Goal: Task Accomplishment & Management: Use online tool/utility

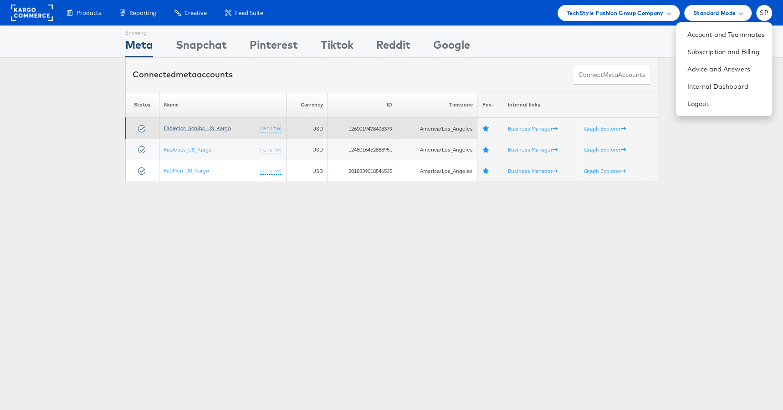
click at [168, 126] on link "Fabletics_Scrubs_US_Kargo" at bounding box center [197, 128] width 67 height 7
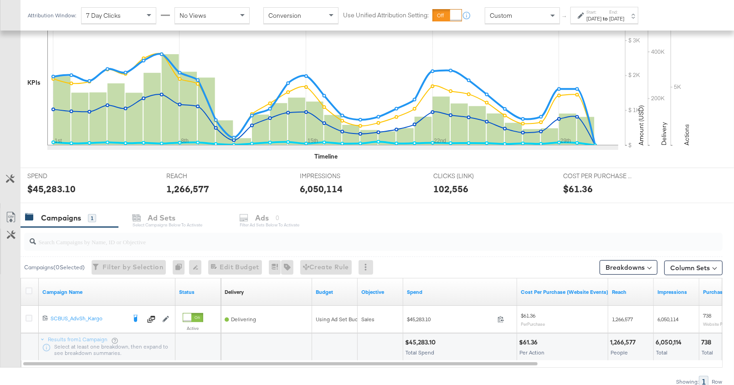
scroll to position [210, 0]
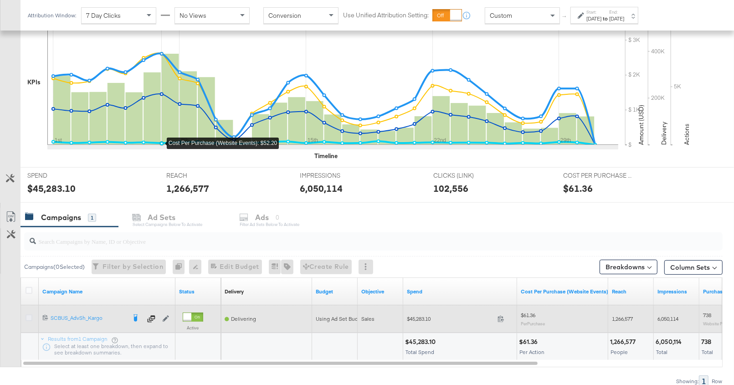
click at [31, 316] on icon at bounding box center [29, 317] width 7 height 7
click at [0, 0] on input "checkbox" at bounding box center [0, 0] width 0 height 0
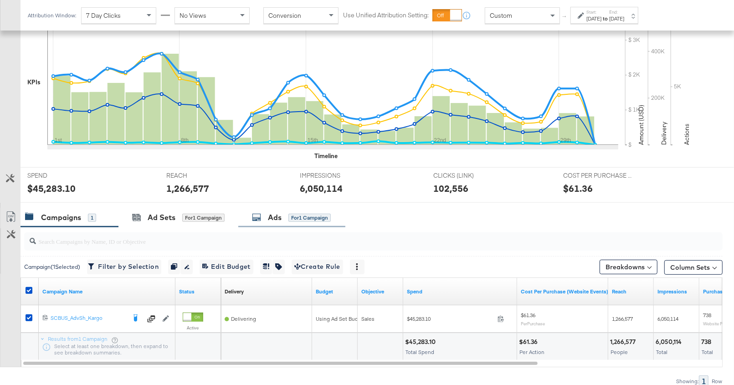
click at [282, 223] on div "Ads for 1 Campaign" at bounding box center [291, 218] width 107 height 20
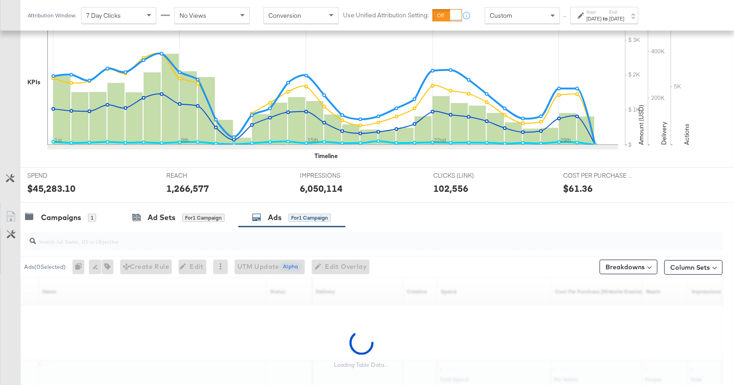
click at [728, 179] on div "SPEND SPEND $45,283.10 REACH REACH 1,266,577 IMPRESSIONS IMPRESSIONS 6,050,114 …" at bounding box center [376, 185] width 713 height 36
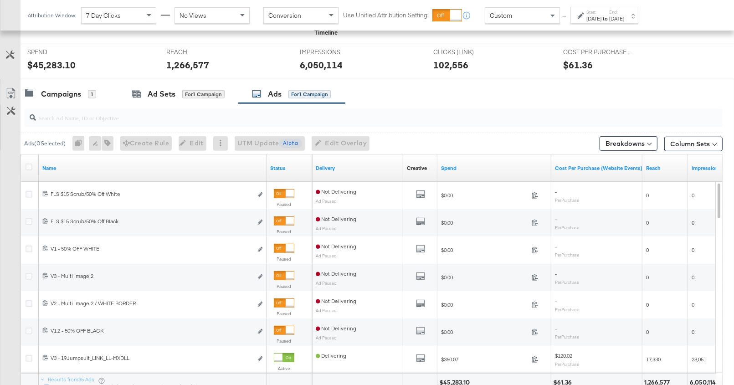
scroll to position [337, 0]
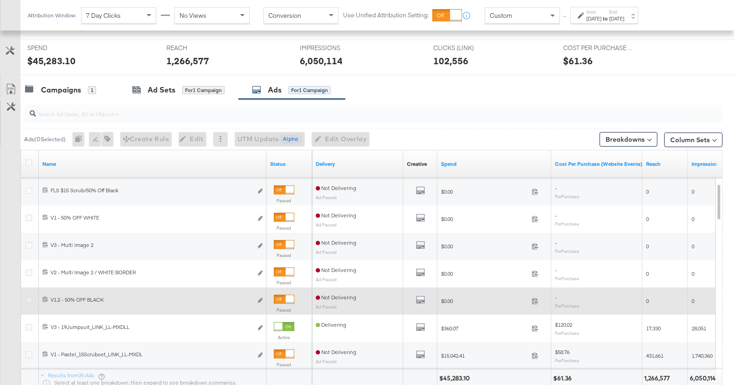
click at [29, 297] on icon at bounding box center [29, 299] width 7 height 7
click at [0, 0] on input "checkbox" at bounding box center [0, 0] width 0 height 0
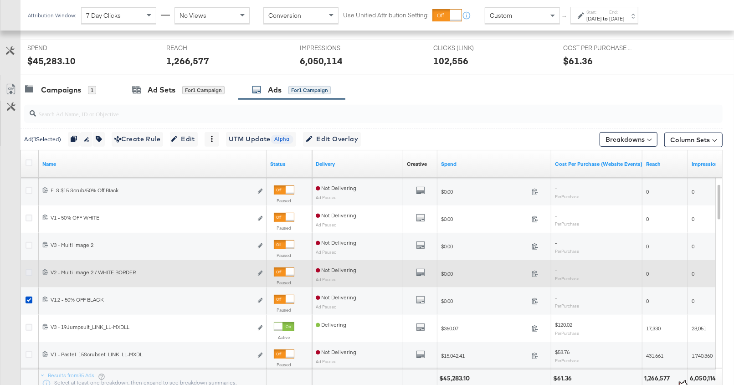
click at [29, 269] on icon at bounding box center [29, 272] width 7 height 7
click at [0, 0] on input "checkbox" at bounding box center [0, 0] width 0 height 0
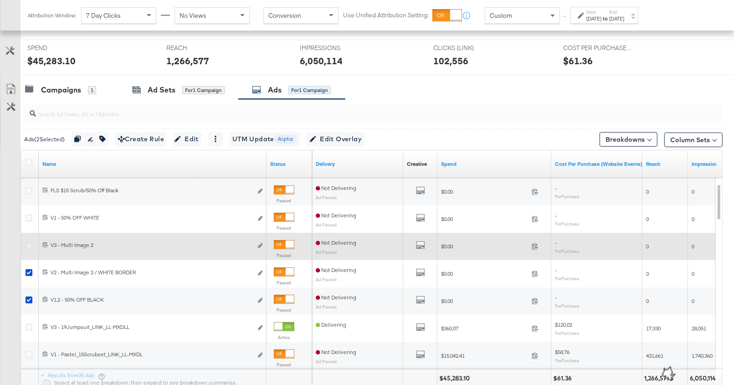
click at [30, 240] on div at bounding box center [30, 246] width 17 height 16
click at [30, 242] on icon at bounding box center [29, 245] width 7 height 7
click at [0, 0] on input "checkbox" at bounding box center [0, 0] width 0 height 0
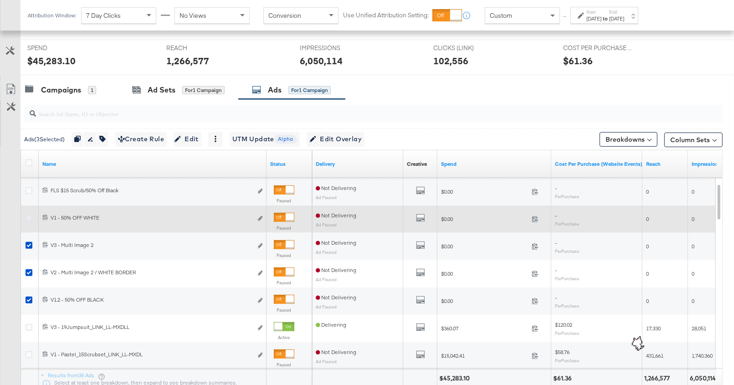
click at [29, 216] on icon at bounding box center [29, 218] width 7 height 7
click at [0, 0] on input "checkbox" at bounding box center [0, 0] width 0 height 0
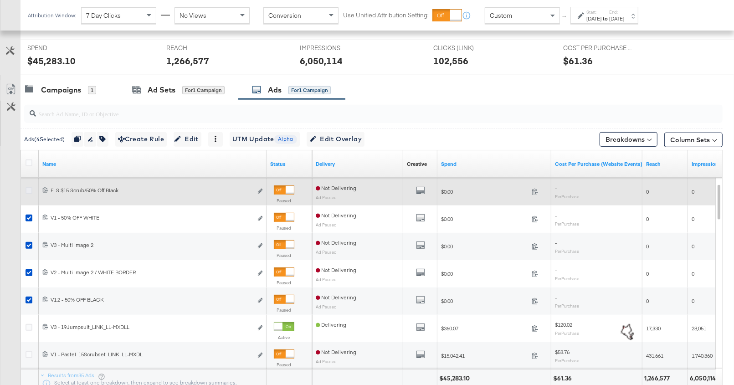
click at [29, 190] on icon at bounding box center [29, 190] width 7 height 7
click at [0, 0] on input "checkbox" at bounding box center [0, 0] width 0 height 0
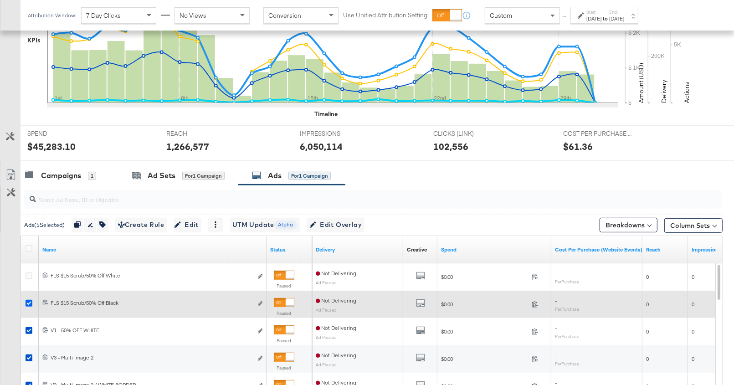
scroll to position [179, 0]
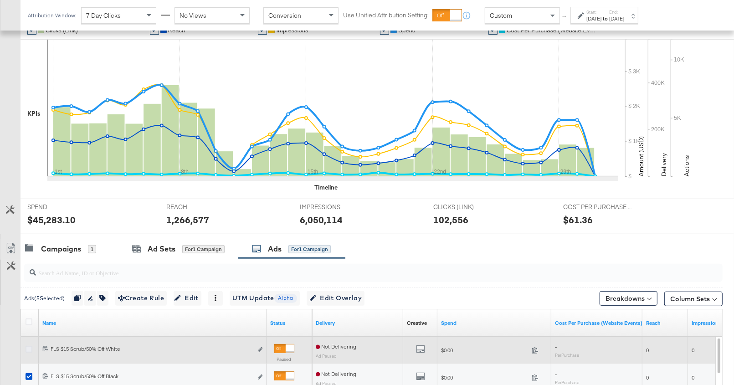
click at [28, 346] on icon at bounding box center [29, 349] width 7 height 7
click at [0, 0] on input "checkbox" at bounding box center [0, 0] width 0 height 0
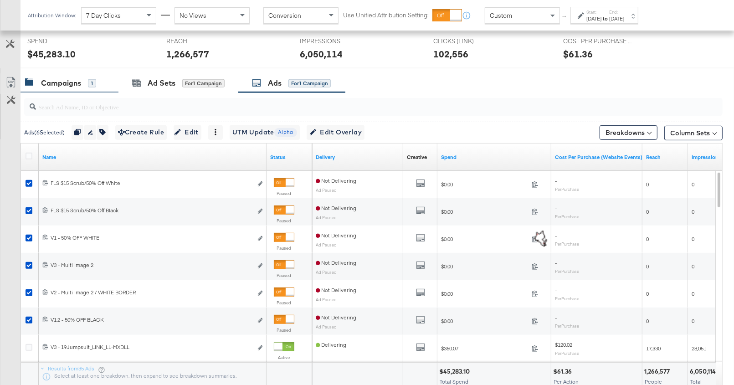
scroll to position [342, 0]
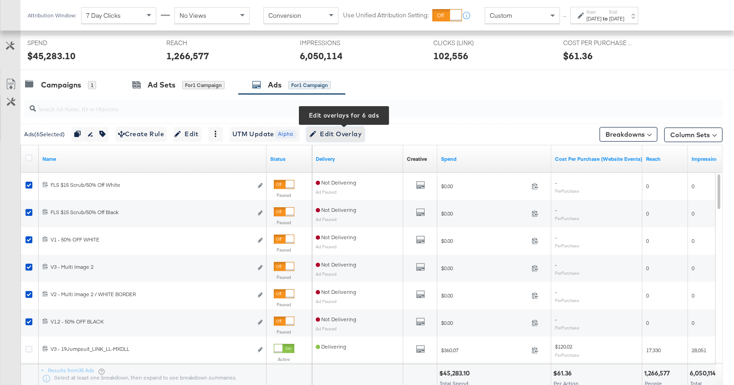
click at [332, 130] on span "Edit Overlay Edit overlays for 6 ads" at bounding box center [335, 133] width 52 height 11
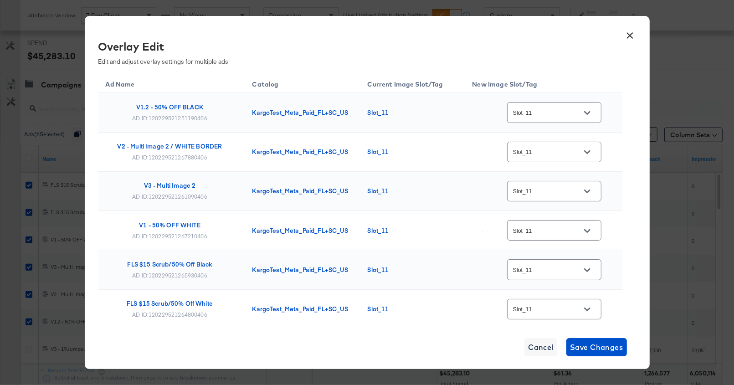
click at [554, 113] on input "Slot_11" at bounding box center [547, 112] width 72 height 10
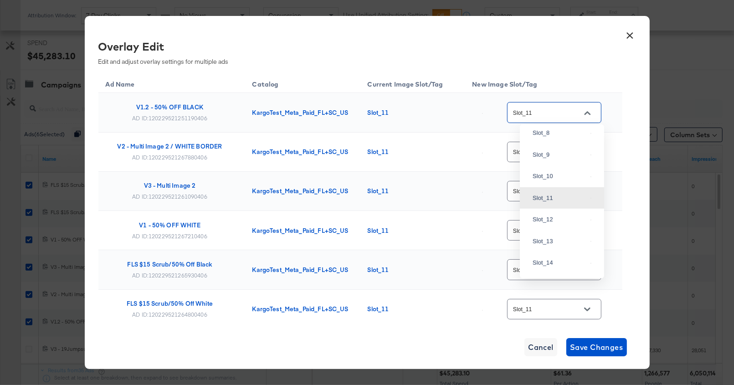
scroll to position [0, 0]
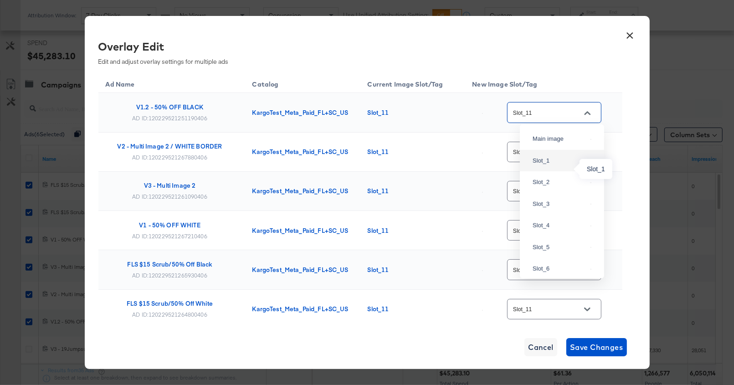
click at [556, 165] on div "Slot_1" at bounding box center [559, 160] width 54 height 9
type input "Slot_1"
click at [570, 179] on div "Slot_11" at bounding box center [554, 191] width 94 height 24
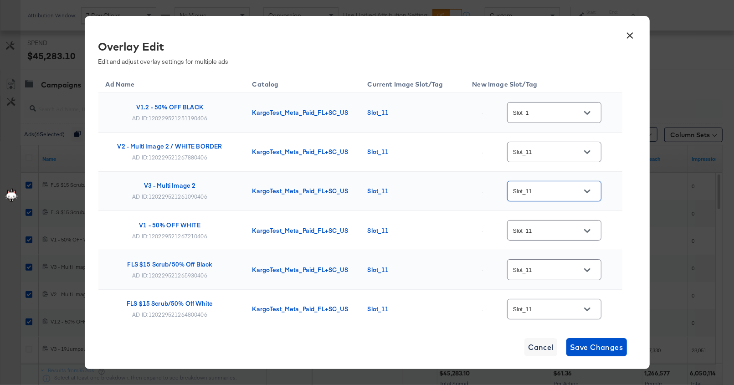
click at [570, 188] on input "Slot_11" at bounding box center [547, 191] width 72 height 10
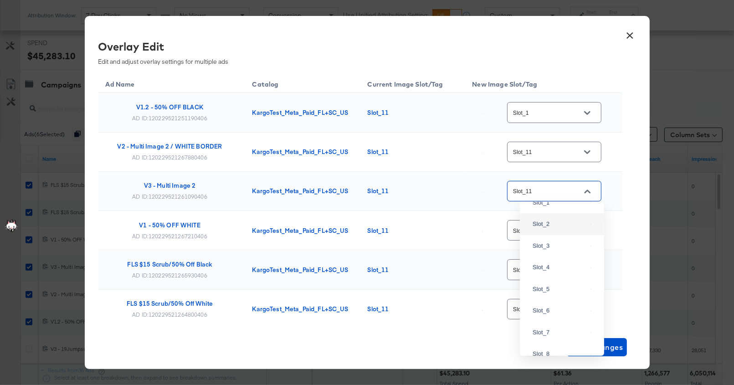
scroll to position [15, 0]
click at [565, 250] on div "Slot_2" at bounding box center [559, 244] width 54 height 9
type input "Slot_2"
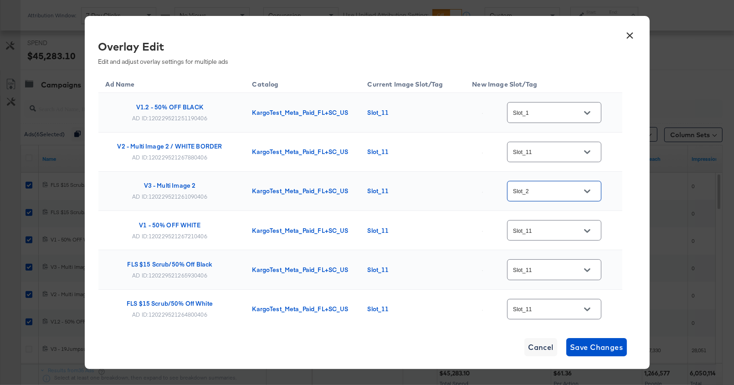
click at [538, 311] on input "Slot_11" at bounding box center [547, 309] width 72 height 10
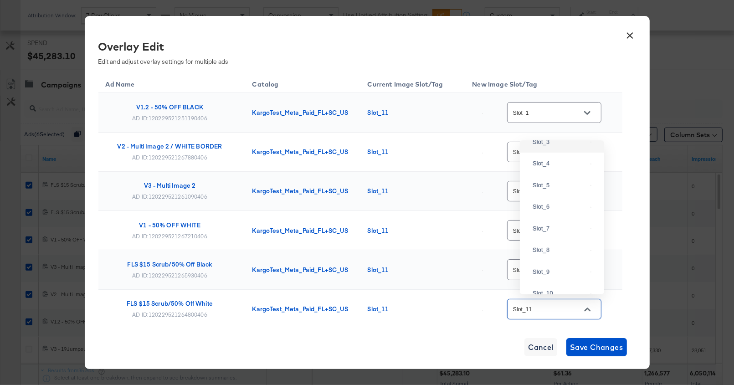
scroll to position [78, 0]
click at [562, 168] on div "Slot_4" at bounding box center [559, 162] width 54 height 9
type input "Slot_4"
click at [543, 271] on input "Slot_11" at bounding box center [547, 270] width 72 height 10
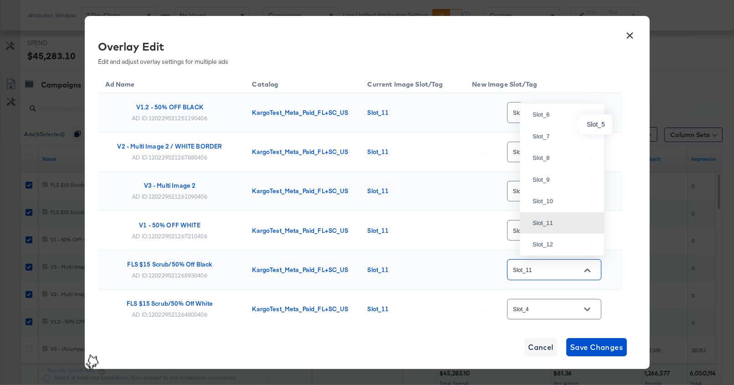
scroll to position [131, 0]
click at [557, 98] on div "Slot_5" at bounding box center [559, 93] width 54 height 9
type input "Slot_5"
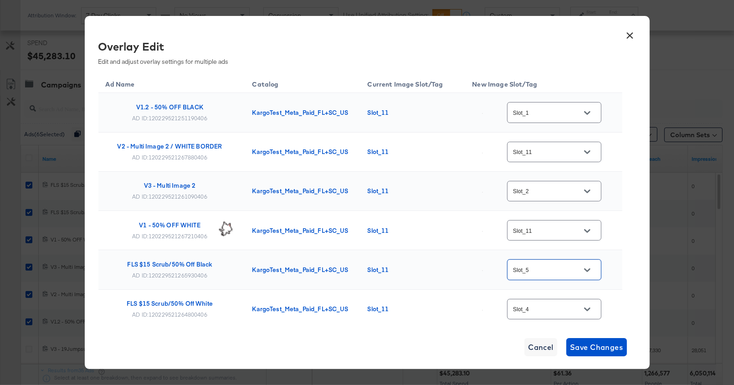
click at [549, 230] on input "Slot_11" at bounding box center [547, 230] width 72 height 10
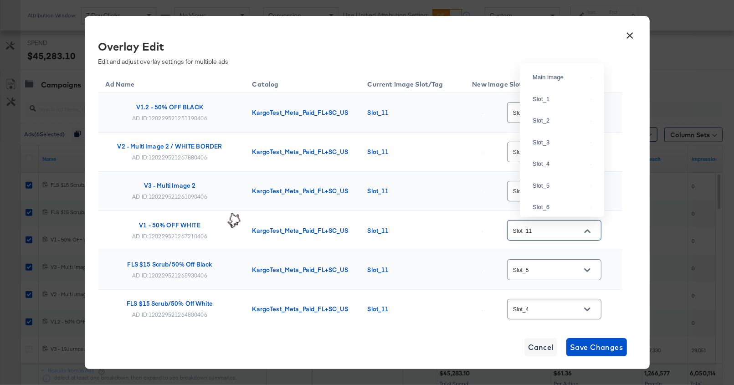
scroll to position [179, 0]
click at [545, 230] on input "Slot_11" at bounding box center [547, 230] width 72 height 10
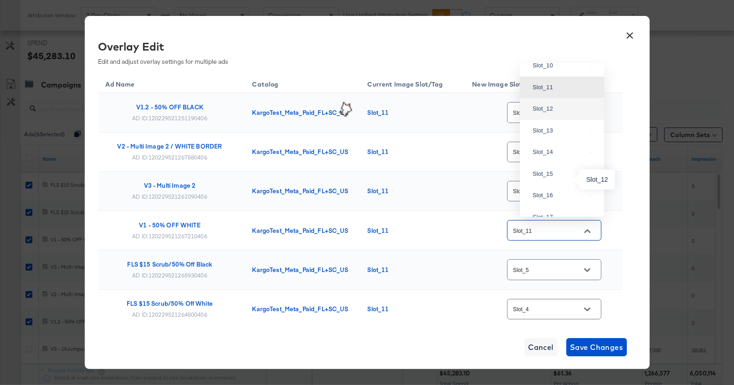
click at [562, 113] on div "Slot_12" at bounding box center [559, 108] width 54 height 9
type input "Slot_12"
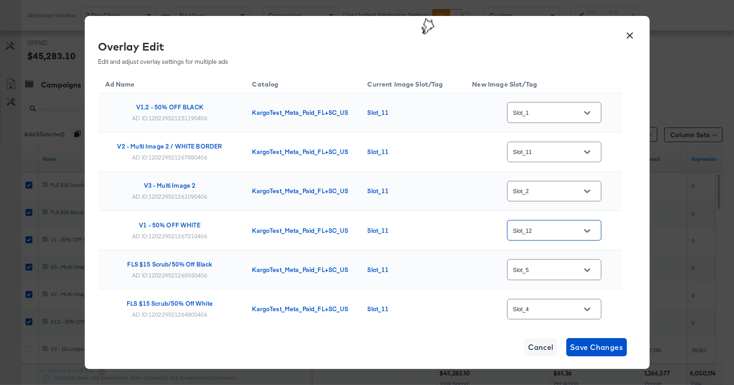
click at [556, 148] on input "Slot_11" at bounding box center [547, 152] width 72 height 10
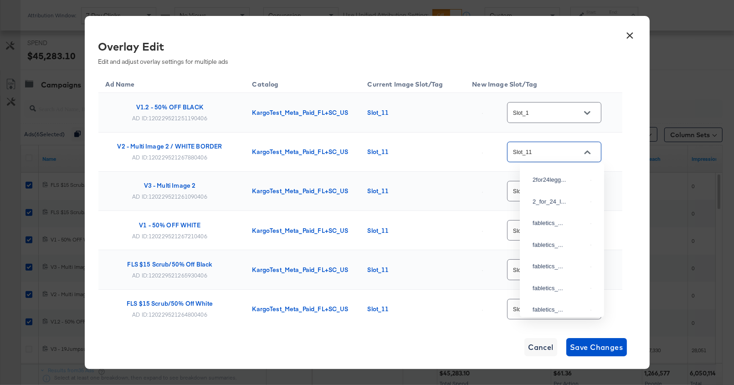
scroll to position [441, 0]
click at [549, 134] on div "Slot_18" at bounding box center [562, 126] width 70 height 16
type input "Slot_18"
click at [557, 152] on input "Slot_18" at bounding box center [547, 152] width 72 height 10
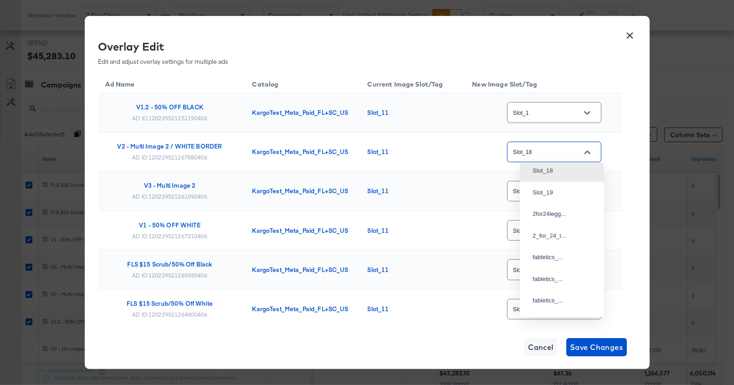
scroll to position [397, 0]
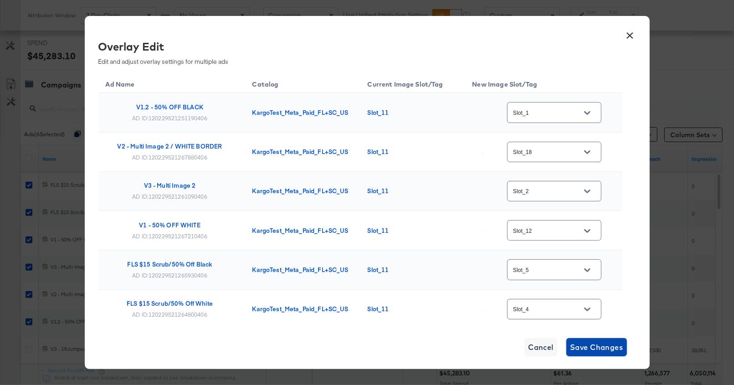
click at [594, 348] on span "Save Changes" at bounding box center [596, 347] width 53 height 13
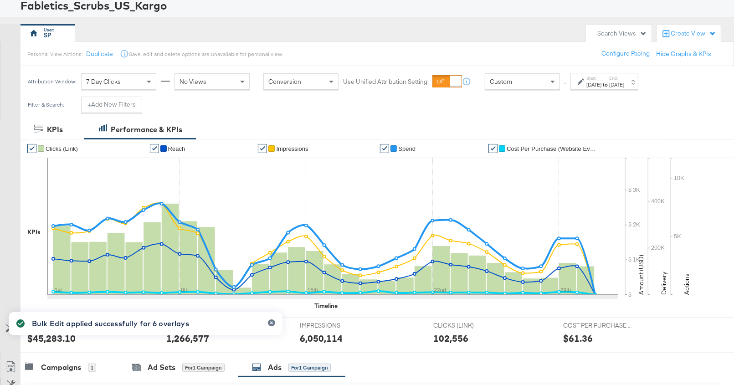
scroll to position [0, 0]
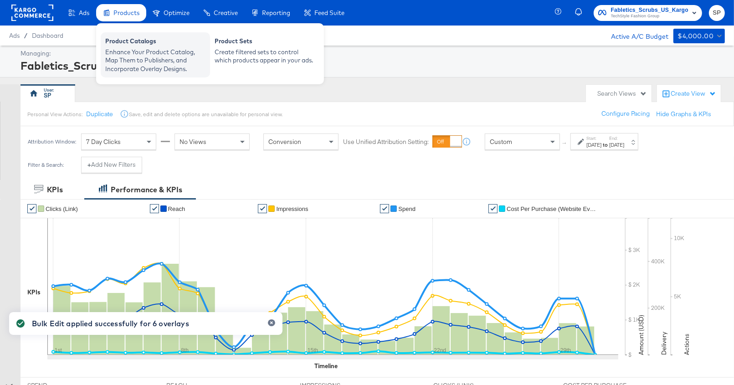
click at [128, 54] on div "Enhance Your Product Catalog, Map Them to Publishers, and Incorporate Overlay D…" at bounding box center [155, 61] width 100 height 26
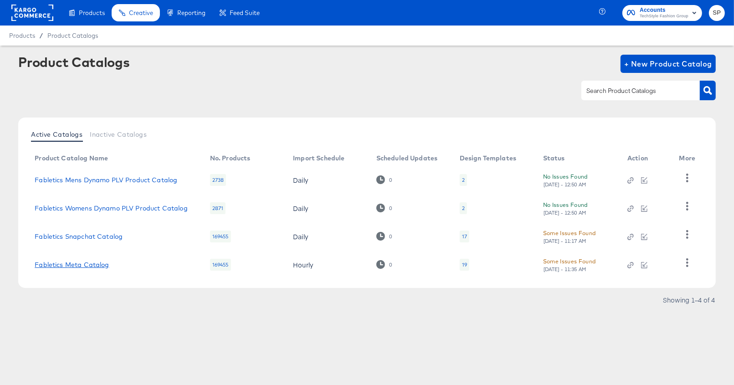
click at [87, 267] on link "Fabletics Meta Catalog" at bounding box center [72, 264] width 74 height 7
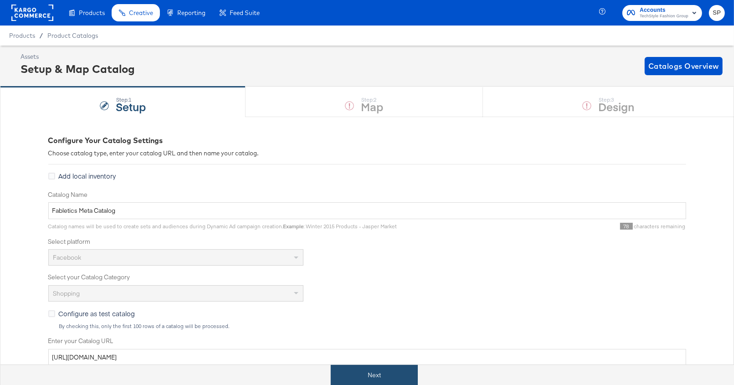
click at [352, 368] on button "Next" at bounding box center [374, 375] width 87 height 20
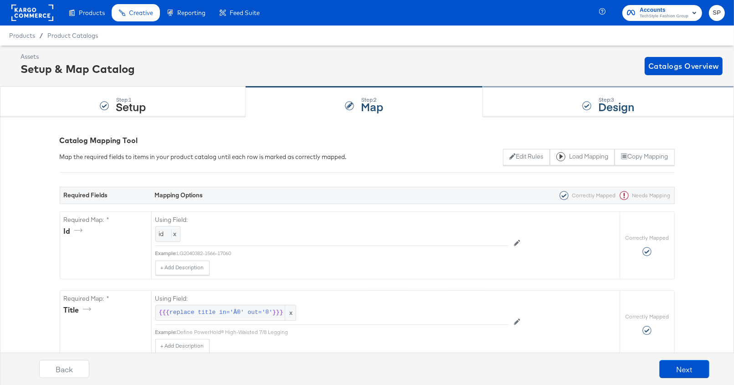
click at [607, 102] on strong "Design" at bounding box center [616, 106] width 36 height 15
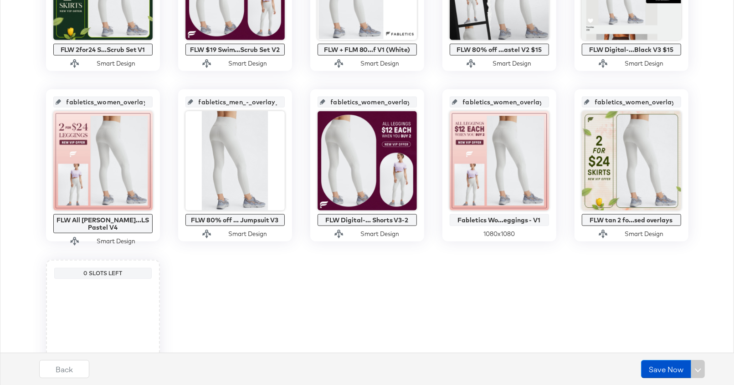
scroll to position [643, 0]
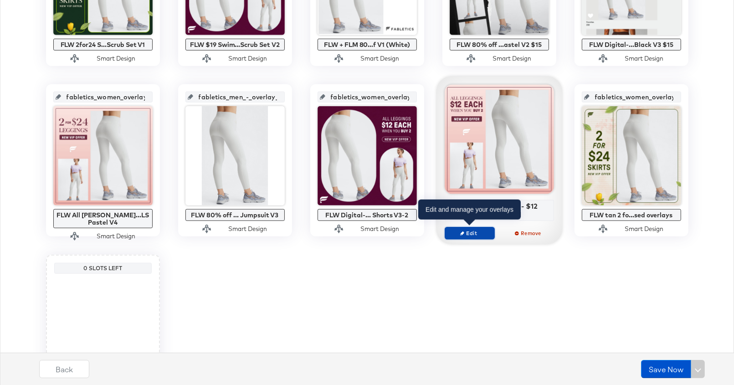
click at [465, 231] on span "Edit" at bounding box center [469, 233] width 42 height 7
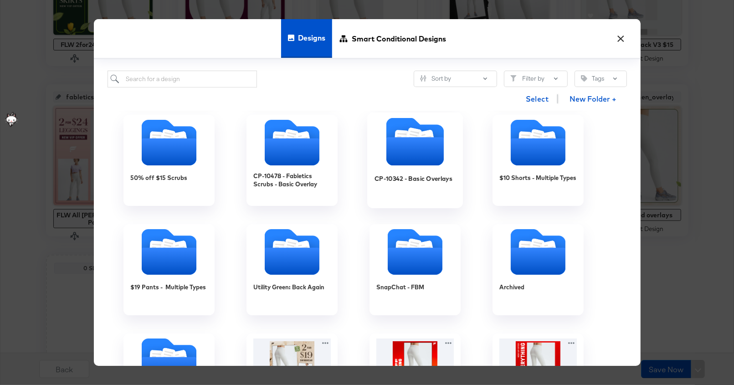
scroll to position [115, 0]
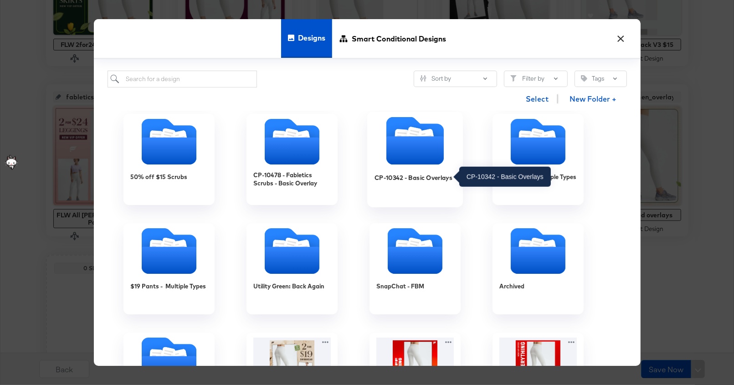
click at [430, 178] on div "CP-10342 - Basic Overlays" at bounding box center [413, 177] width 78 height 9
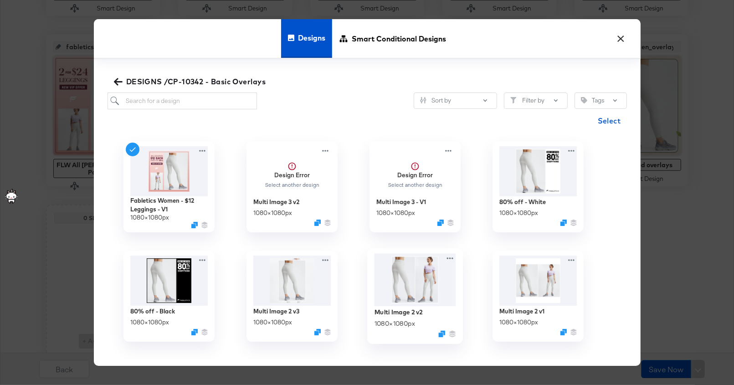
scroll to position [730, 0]
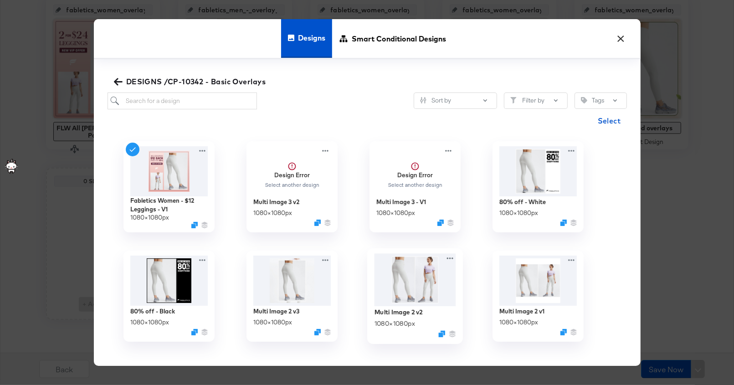
click at [405, 282] on img at bounding box center [415, 279] width 82 height 53
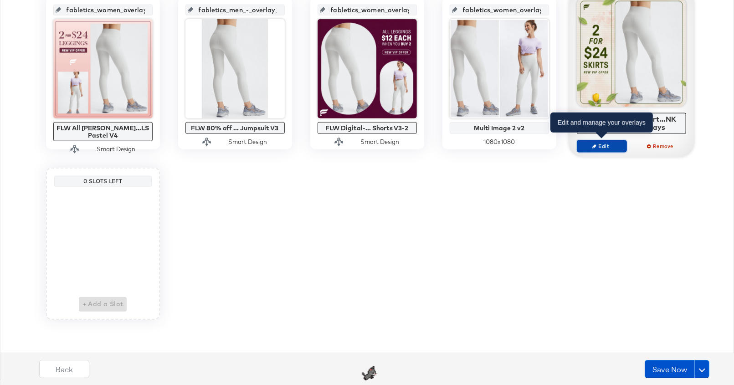
click at [606, 144] on span "Edit" at bounding box center [601, 146] width 42 height 7
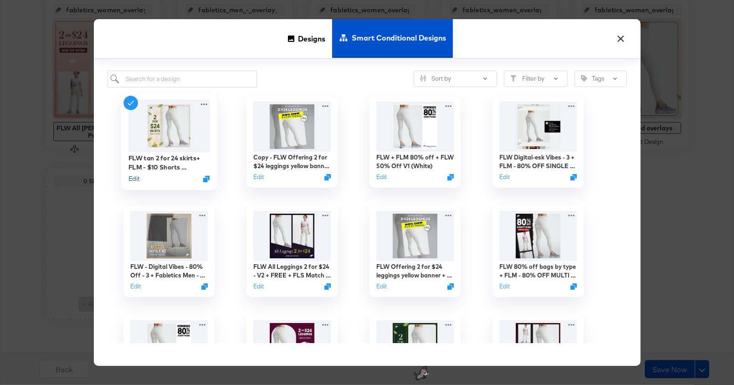
click at [131, 179] on button "Edit" at bounding box center [133, 178] width 11 height 9
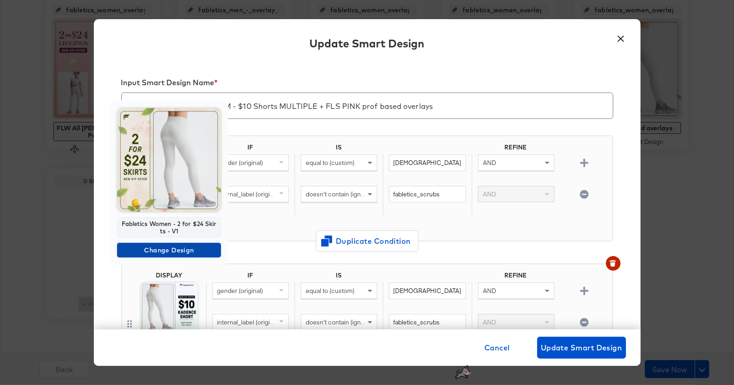
click at [173, 245] on span "Change Design" at bounding box center [169, 250] width 97 height 11
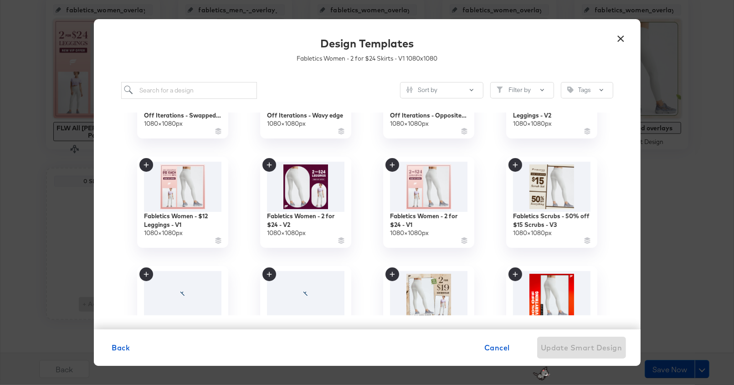
scroll to position [183, 0]
click at [177, 205] on img at bounding box center [183, 186] width 82 height 52
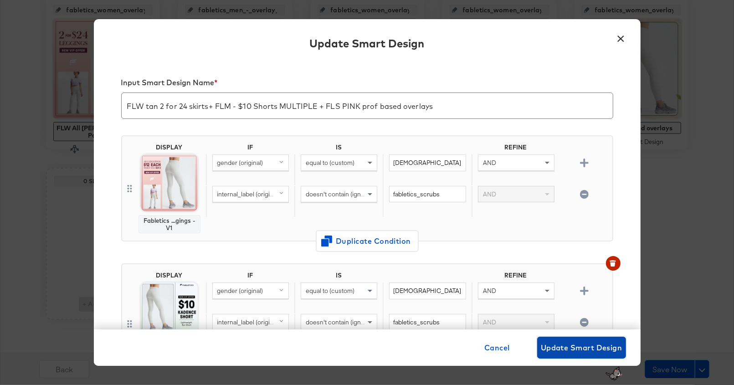
click at [588, 353] on span "Update Smart Design" at bounding box center [582, 347] width 82 height 13
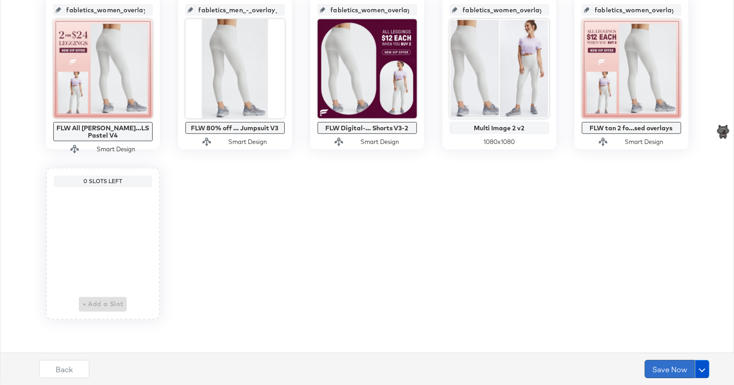
click at [669, 367] on button "Save Now" at bounding box center [669, 369] width 50 height 18
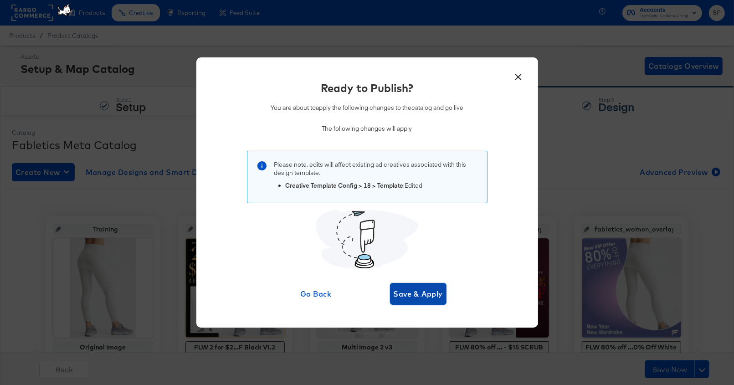
click at [418, 299] on span "Save & Apply" at bounding box center [418, 293] width 50 height 13
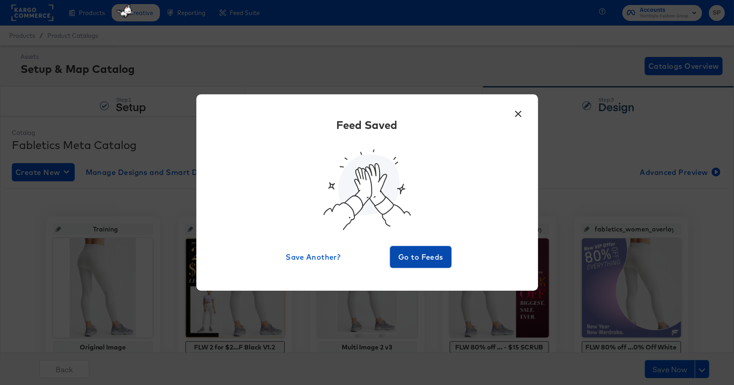
click at [404, 259] on span "Go to Feeds" at bounding box center [420, 256] width 55 height 13
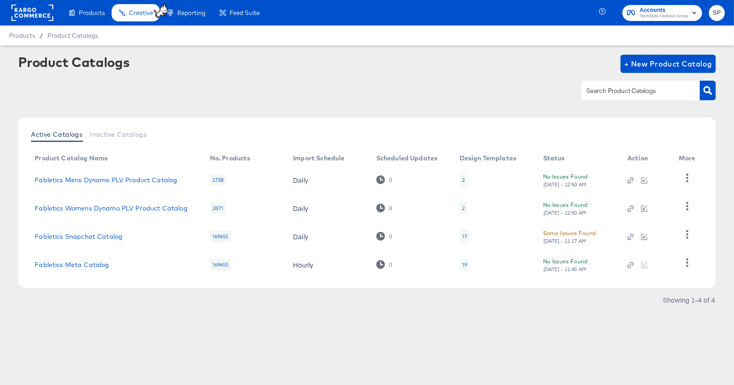
click at [42, 11] on rect at bounding box center [32, 13] width 42 height 16
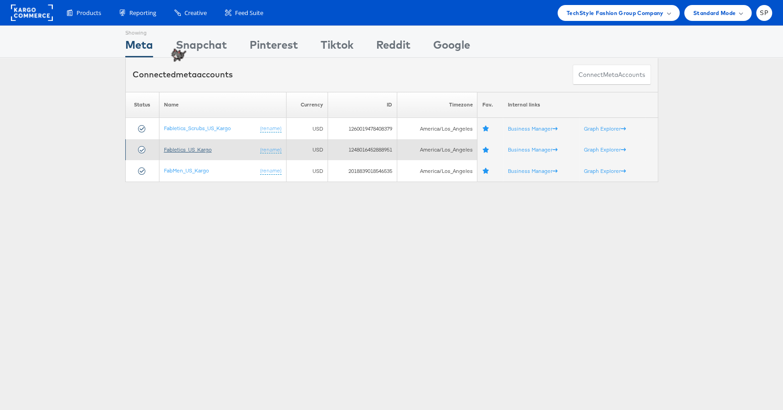
click at [189, 149] on link "Fabletics_US_Kargo" at bounding box center [188, 149] width 48 height 7
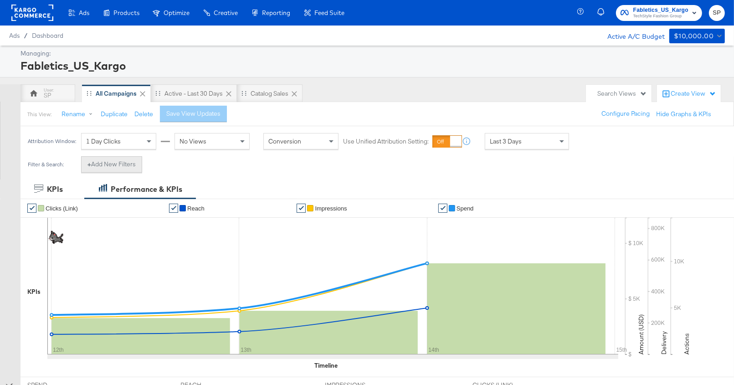
click at [131, 166] on button "+ Add New Filters" at bounding box center [111, 164] width 61 height 16
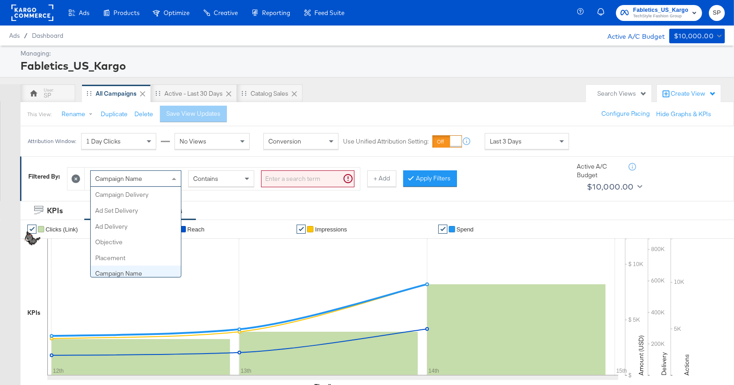
click at [153, 182] on div "Campaign Name" at bounding box center [136, 178] width 90 height 15
type input "ad"
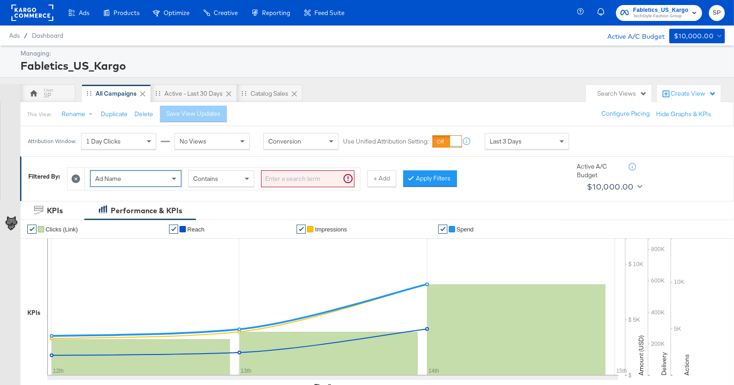
click at [289, 179] on input "search" at bounding box center [307, 178] width 93 height 17
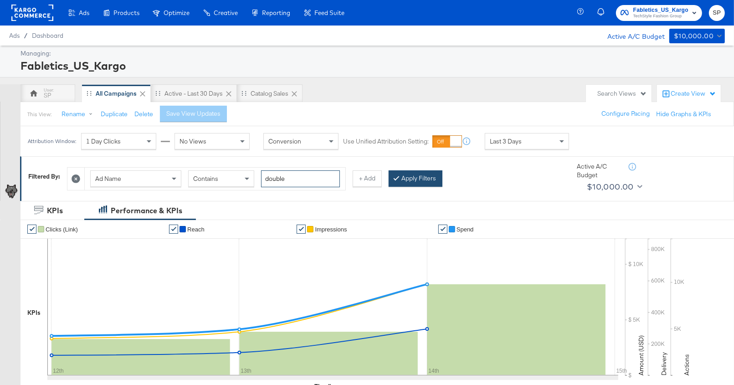
type input "double"
click at [414, 182] on button "Apply Filters" at bounding box center [415, 178] width 54 height 16
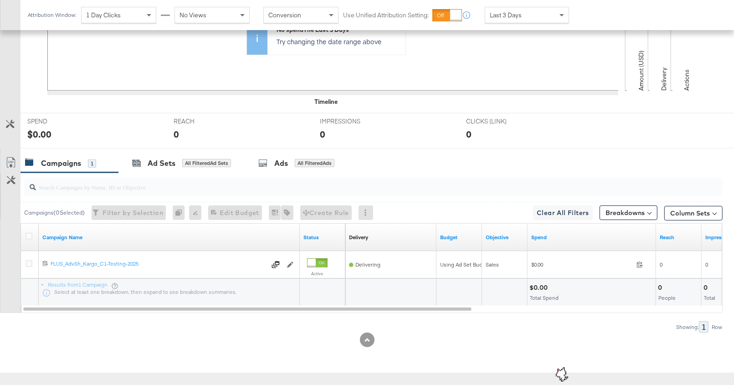
click at [272, 170] on div "KPIs Performance & KPIs Customize KPIs ✔ Clicks (Link) ✔ Reach ✔ Impressions ✔ …" at bounding box center [367, 144] width 734 height 456
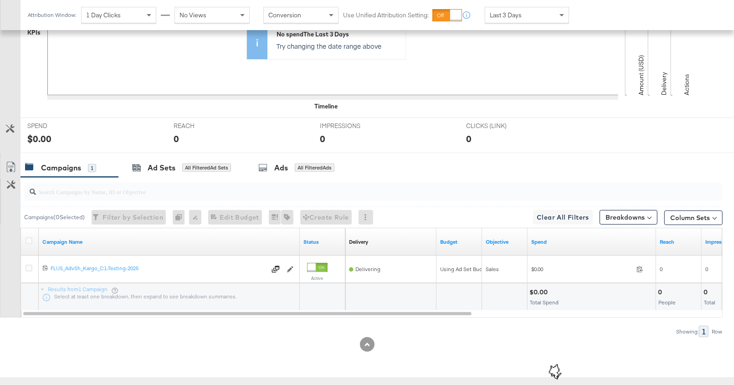
scroll to position [297, 0]
click at [272, 170] on div "Ads All Filtered Ads" at bounding box center [296, 168] width 76 height 10
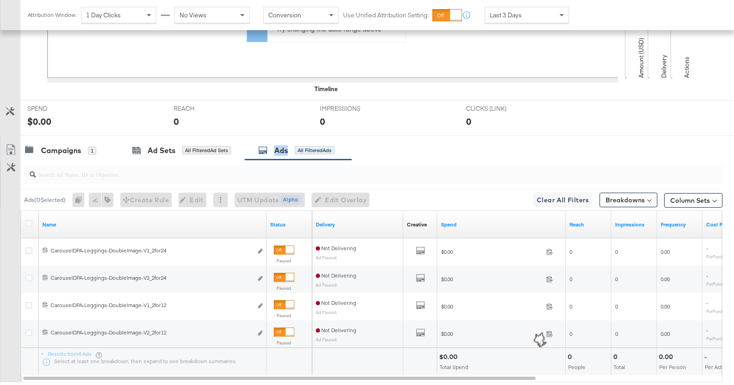
scroll to position [352, 0]
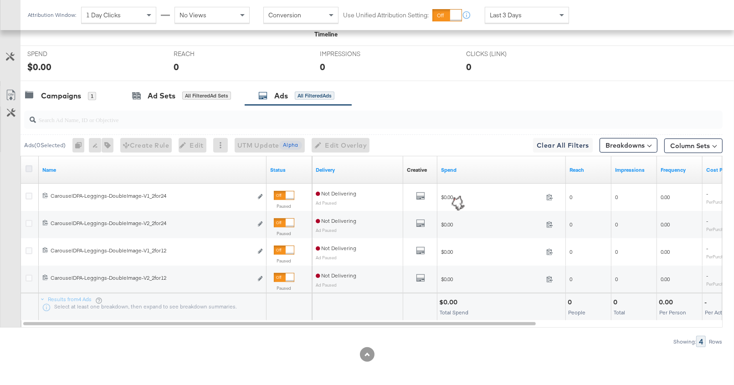
click at [26, 166] on icon at bounding box center [29, 168] width 7 height 7
click at [0, 0] on input "checkbox" at bounding box center [0, 0] width 0 height 0
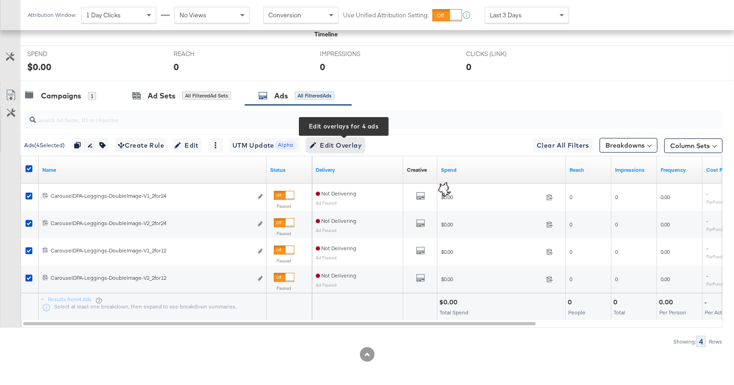
click at [340, 145] on span "Edit Overlay Edit overlays for 4 ads" at bounding box center [335, 145] width 52 height 11
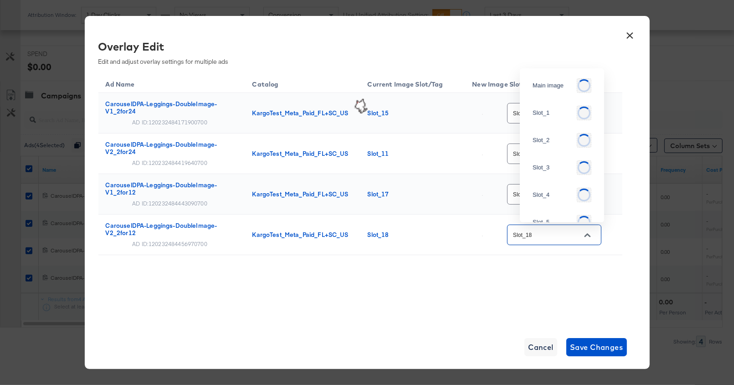
click at [552, 237] on input "Slot_18" at bounding box center [547, 235] width 72 height 10
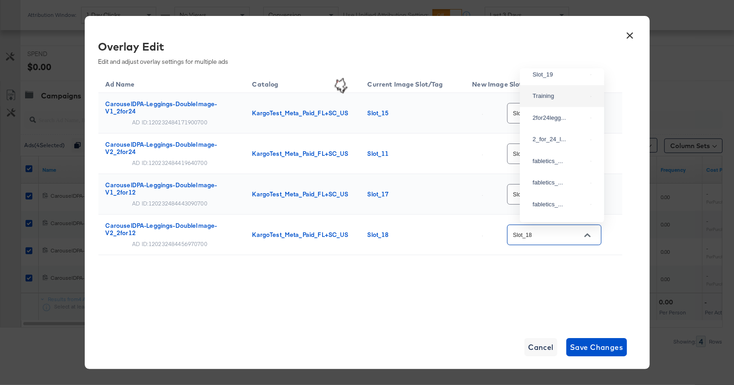
scroll to position [420, 0]
click at [565, 82] on div "Slot_19" at bounding box center [562, 74] width 70 height 16
type input "Slot_19"
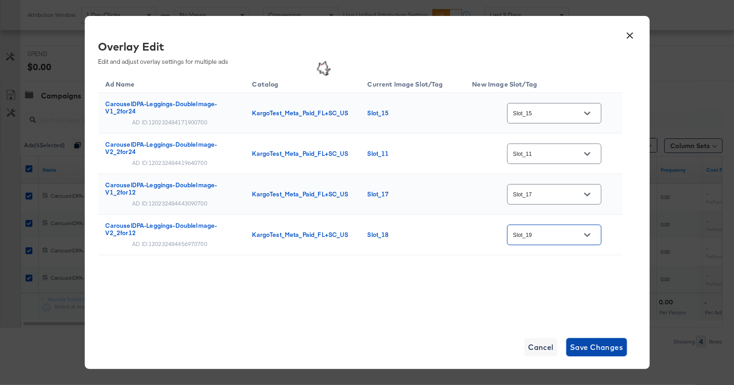
click at [597, 346] on span "Save Changes" at bounding box center [596, 347] width 53 height 13
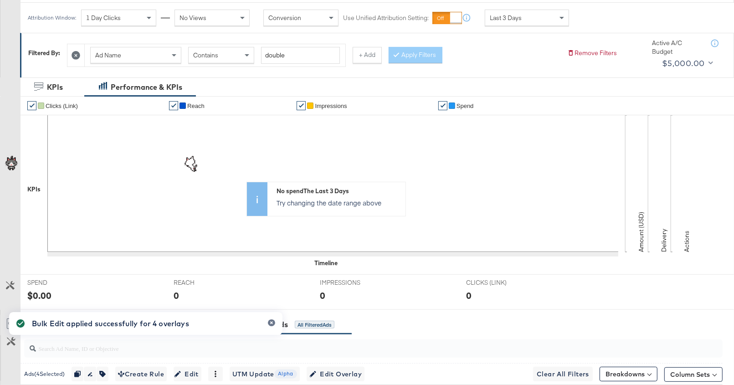
scroll to position [0, 0]
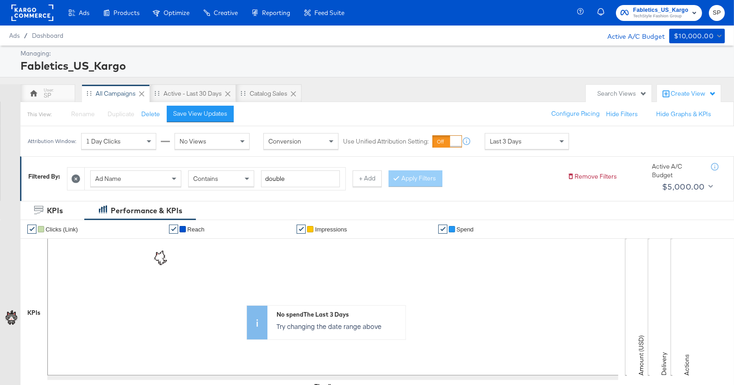
click at [41, 11] on rect at bounding box center [32, 13] width 42 height 16
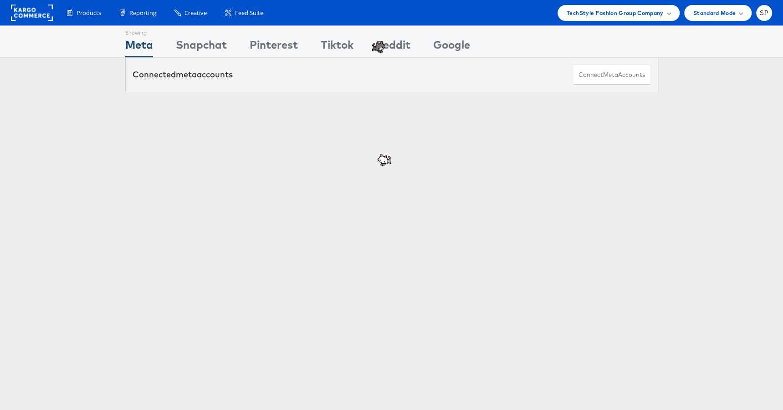
click at [180, 127] on link "Fabletics_Scrubs_US_Kargo" at bounding box center [197, 128] width 67 height 7
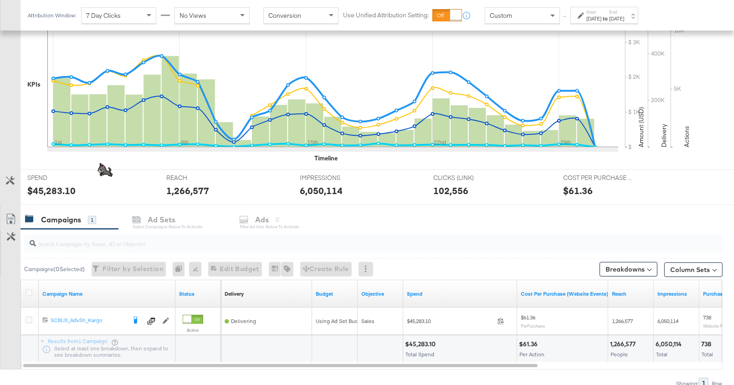
scroll to position [209, 0]
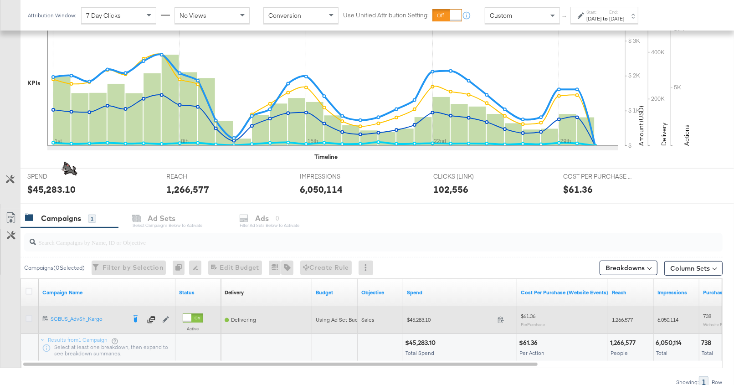
click at [27, 317] on icon at bounding box center [29, 318] width 7 height 7
click at [0, 0] on input "checkbox" at bounding box center [0, 0] width 0 height 0
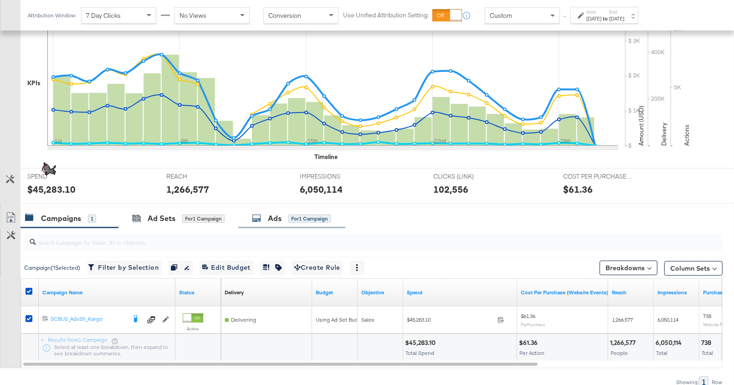
click at [260, 221] on div "Ads for 1 Campaign" at bounding box center [291, 218] width 79 height 10
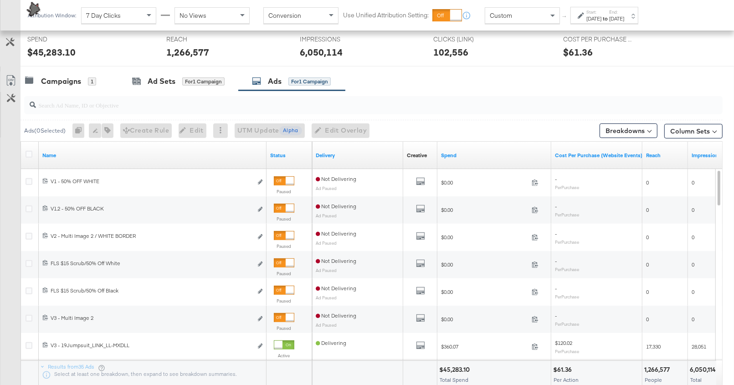
scroll to position [348, 0]
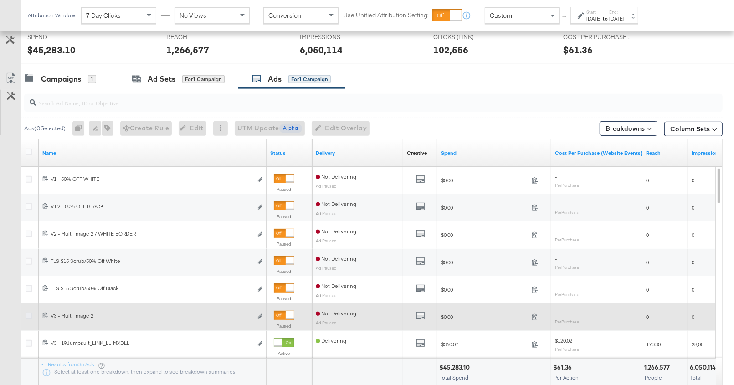
click at [27, 313] on icon at bounding box center [29, 315] width 7 height 7
click at [0, 0] on input "checkbox" at bounding box center [0, 0] width 0 height 0
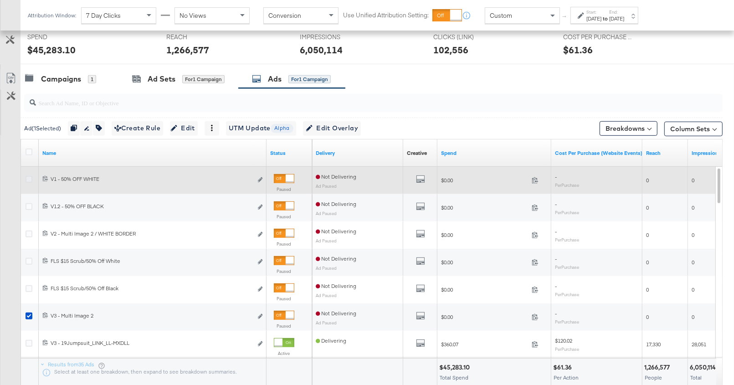
click at [26, 178] on icon at bounding box center [29, 179] width 7 height 7
click at [0, 0] on input "checkbox" at bounding box center [0, 0] width 0 height 0
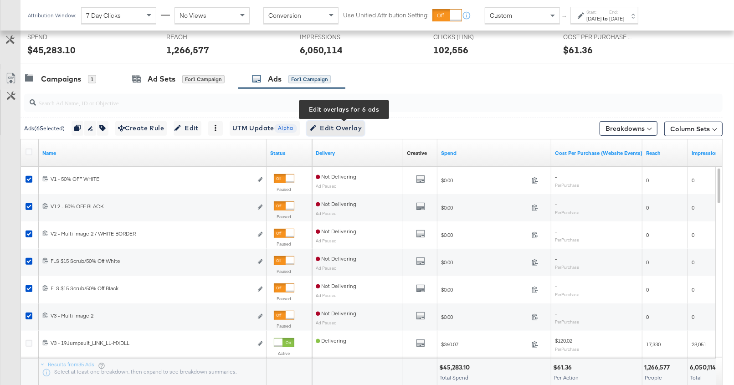
click at [335, 126] on span "Edit Overlay Edit overlays for 6 ads" at bounding box center [335, 128] width 52 height 11
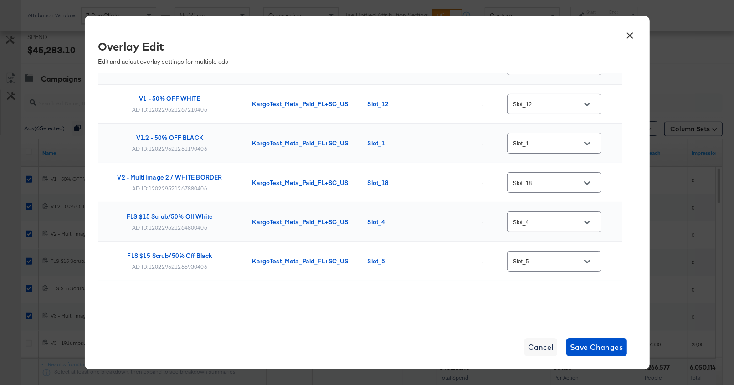
scroll to position [0, 0]
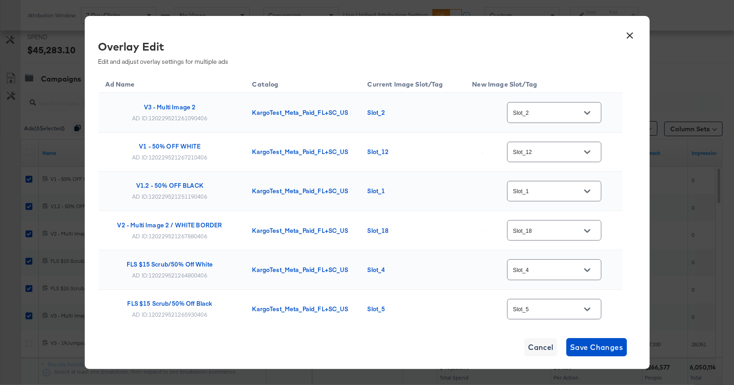
click at [629, 35] on button "×" at bounding box center [630, 33] width 16 height 16
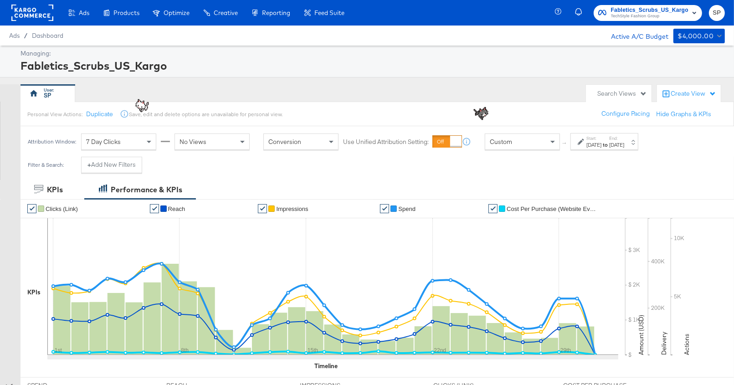
click at [31, 15] on rect at bounding box center [32, 13] width 42 height 16
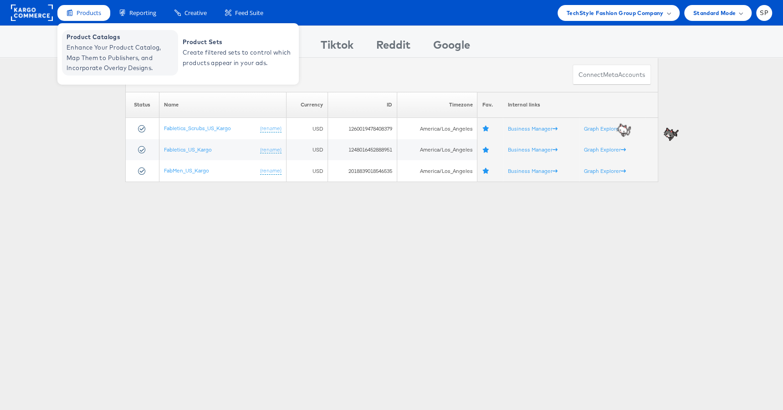
click at [93, 62] on span "Enhance Your Product Catalog, Map Them to Publishers, and Incorporate Overlay D…" at bounding box center [120, 57] width 109 height 31
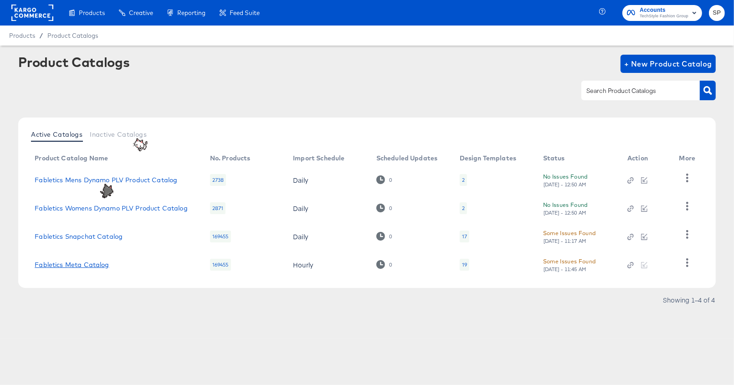
click at [96, 265] on link "Fabletics Meta Catalog" at bounding box center [72, 264] width 74 height 7
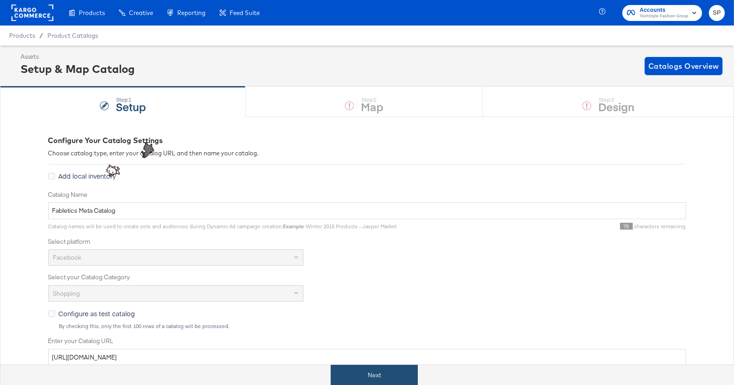
click at [358, 374] on button "Next" at bounding box center [374, 375] width 87 height 20
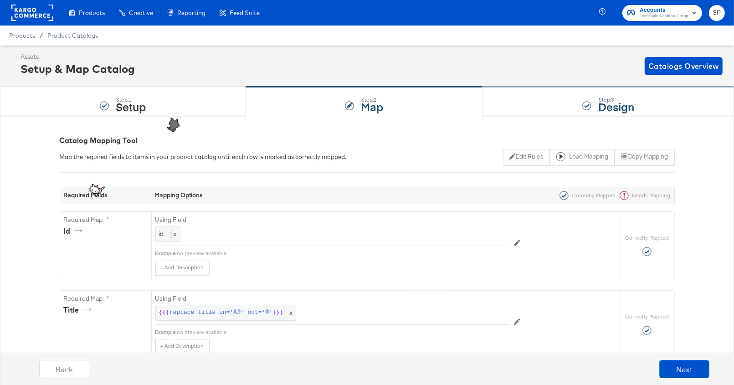
click at [617, 101] on strong "Design" at bounding box center [616, 106] width 36 height 15
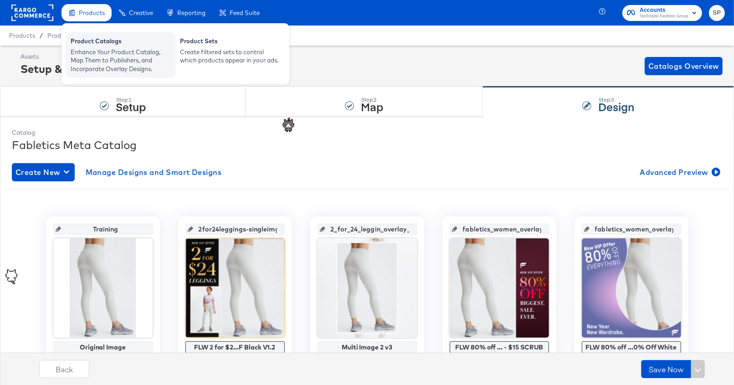
click at [92, 52] on div "Enhance Your Product Catalog, Map Them to Publishers, and Incorporate Overlay D…" at bounding box center [121, 61] width 100 height 26
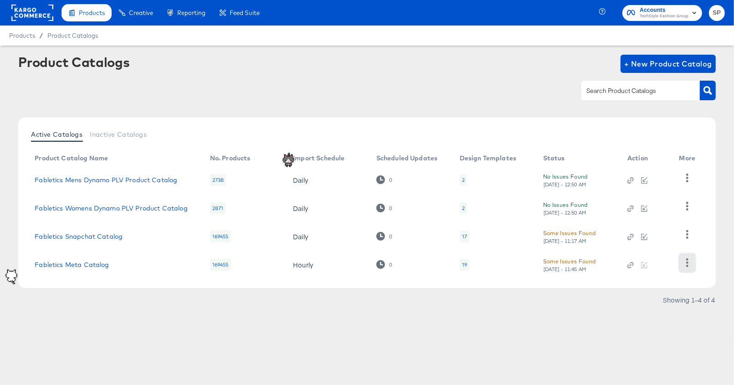
click at [688, 262] on icon "button" at bounding box center [687, 262] width 9 height 9
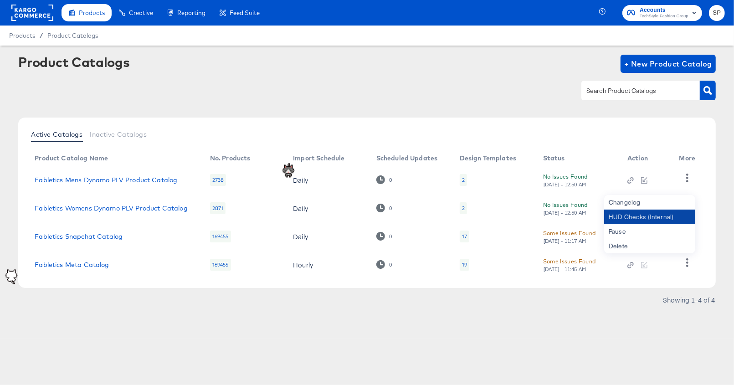
click at [648, 214] on div "HUD Checks (Internal)" at bounding box center [649, 217] width 91 height 15
